Goal: Task Accomplishment & Management: Complete application form

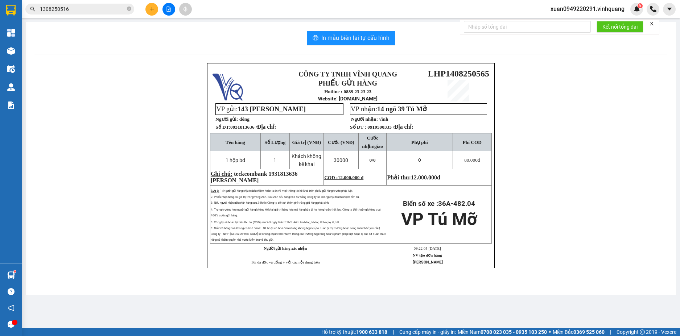
click at [655, 23] on icon "close" at bounding box center [651, 23] width 5 height 5
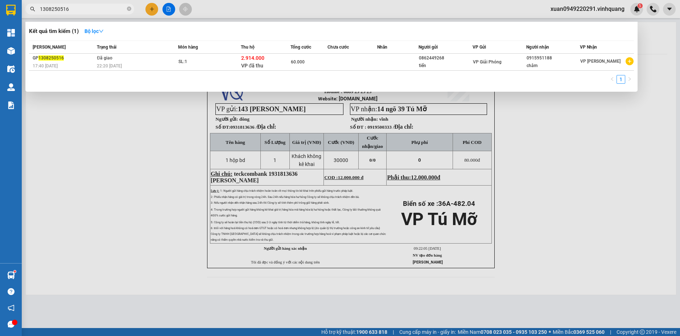
drag, startPoint x: 87, startPoint y: 10, endPoint x: 30, endPoint y: 10, distance: 57.3
click at [30, 10] on span "1308250516" at bounding box center [79, 9] width 109 height 11
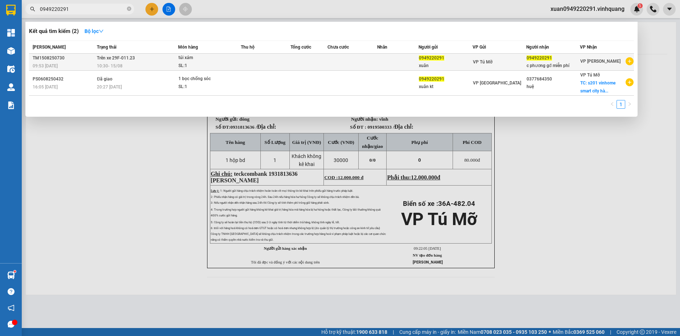
type input "0949220291"
click at [196, 62] on div "SL: 1" at bounding box center [206, 66] width 54 height 8
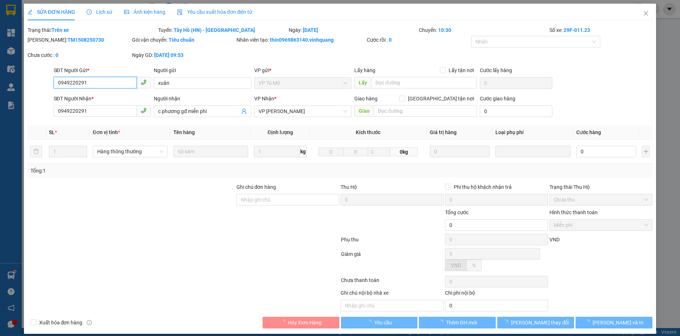
type input "0949220291"
type input "xuân"
type input "0949220291"
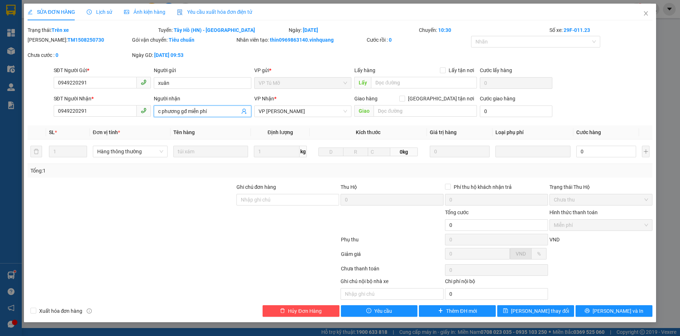
click at [159, 111] on input "c phương gđ miễn phí" at bounding box center [199, 111] width 82 height 8
type input "hàng c phương gđ miễn phí"
click at [543, 313] on span "[PERSON_NAME] thay đổi" at bounding box center [540, 311] width 58 height 8
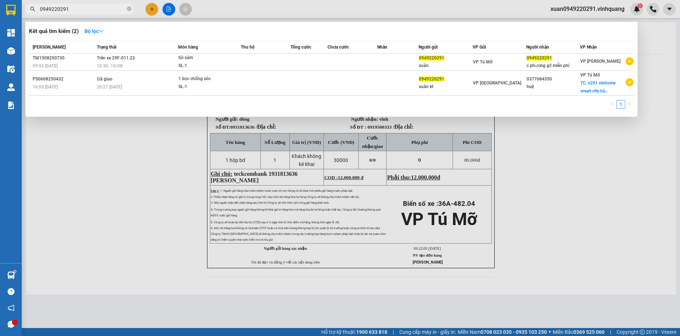
click at [82, 8] on input "0949220291" at bounding box center [83, 9] width 86 height 8
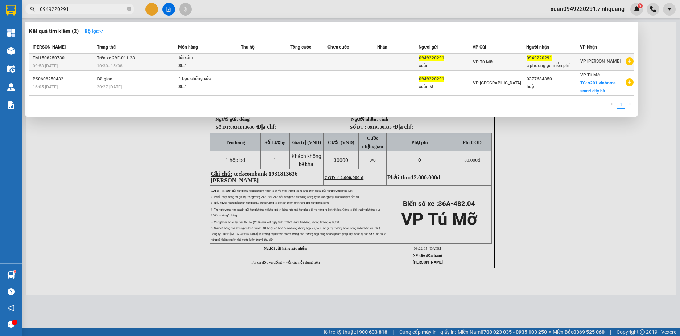
click at [124, 63] on div "10:30 [DATE]" at bounding box center [137, 66] width 81 height 8
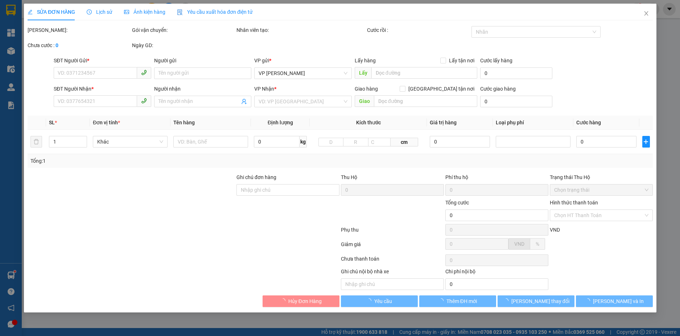
type input "0949220291"
type input "xuân"
type input "0949220291"
type input "hàng c phương gđ miễn phí"
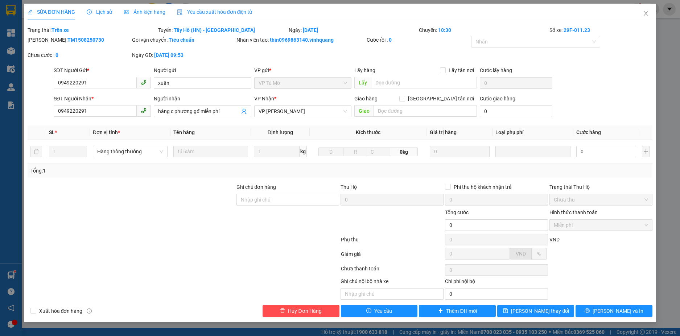
click at [99, 11] on span "Lịch sử" at bounding box center [100, 12] width 26 height 6
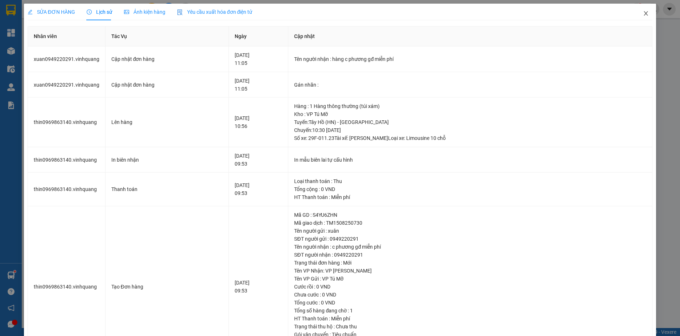
click at [644, 15] on icon "close" at bounding box center [646, 13] width 4 height 4
